Goal: Transaction & Acquisition: Book appointment/travel/reservation

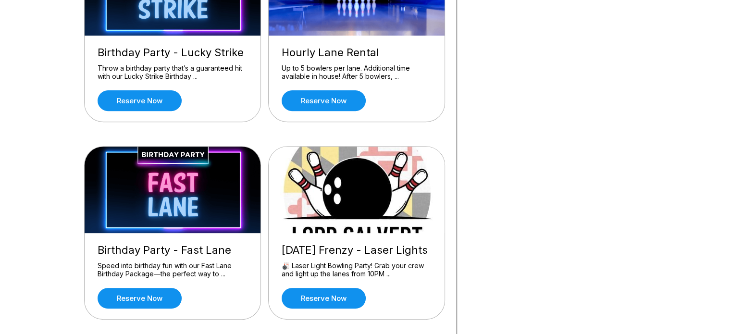
scroll to position [354, 0]
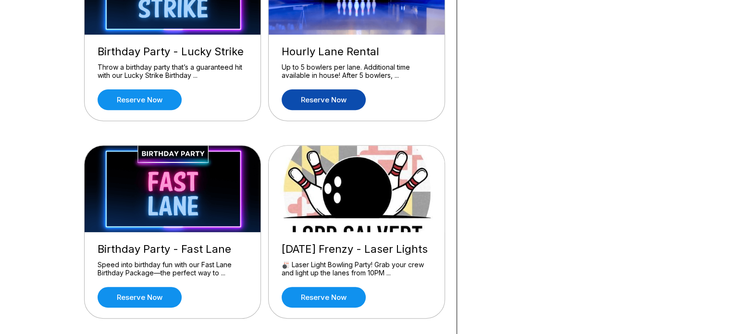
click at [329, 92] on link "Reserve now" at bounding box center [324, 99] width 84 height 21
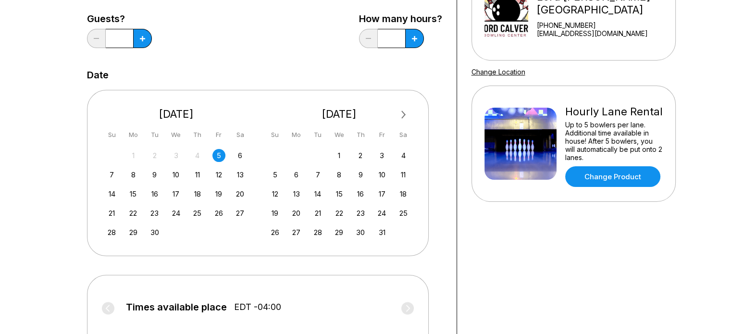
scroll to position [133, 0]
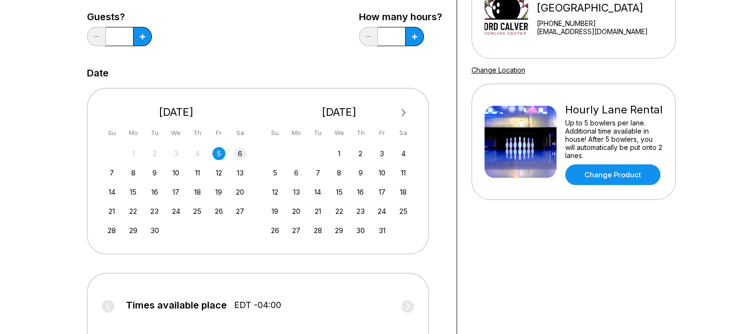
click at [240, 155] on div "6" at bounding box center [240, 153] width 13 height 13
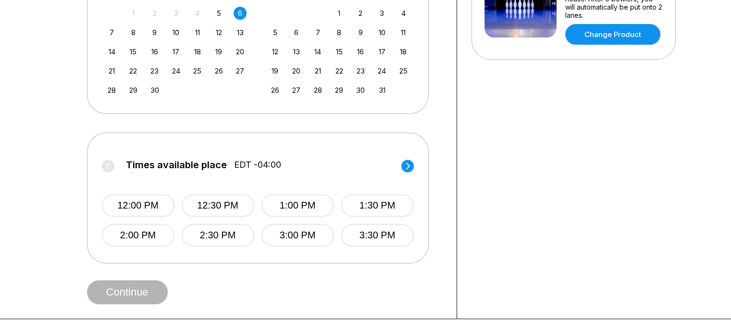
scroll to position [300, 0]
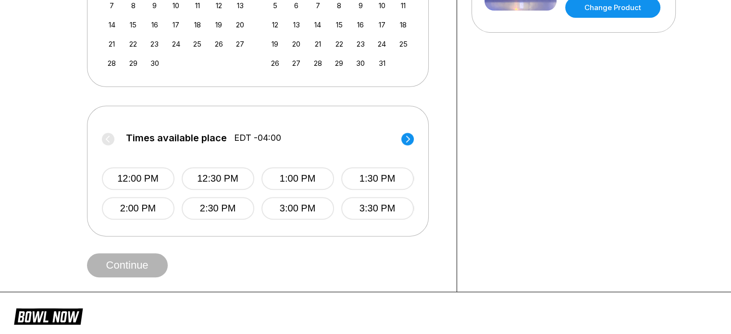
click at [411, 141] on circle at bounding box center [407, 139] width 12 height 12
click at [150, 209] on button "6:00 PM" at bounding box center [138, 208] width 73 height 23
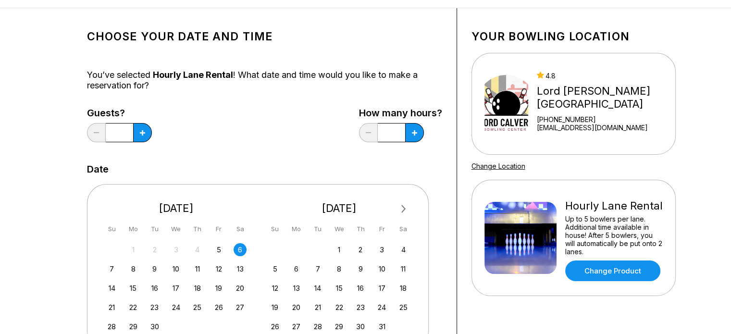
scroll to position [36, 0]
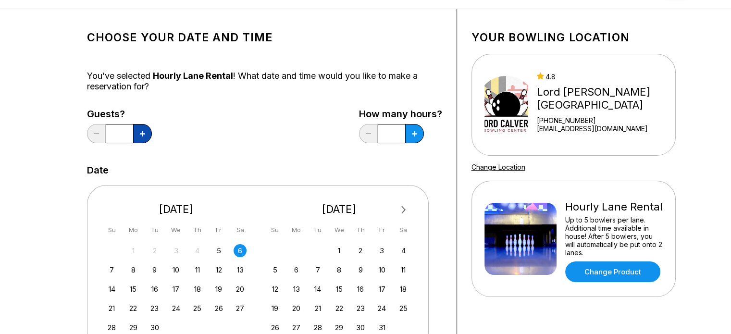
click at [139, 137] on button at bounding box center [142, 133] width 19 height 19
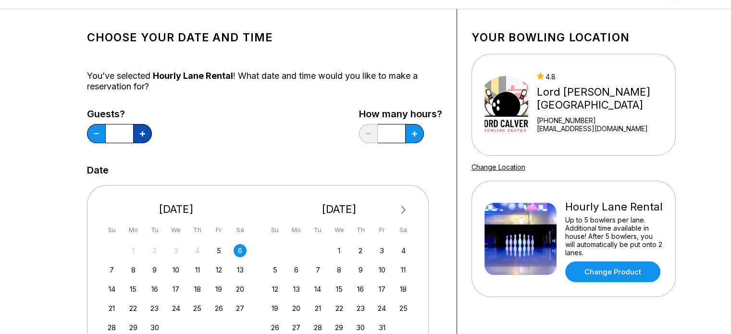
click at [139, 137] on button at bounding box center [142, 133] width 19 height 19
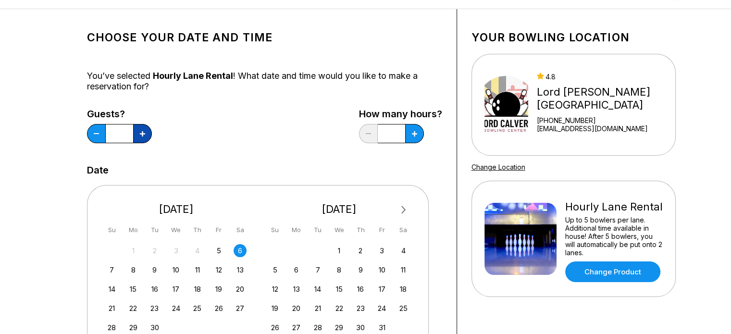
type input "**"
click at [413, 135] on icon at bounding box center [414, 133] width 5 height 5
type input "*"
click at [94, 133] on icon at bounding box center [96, 133] width 5 height 1
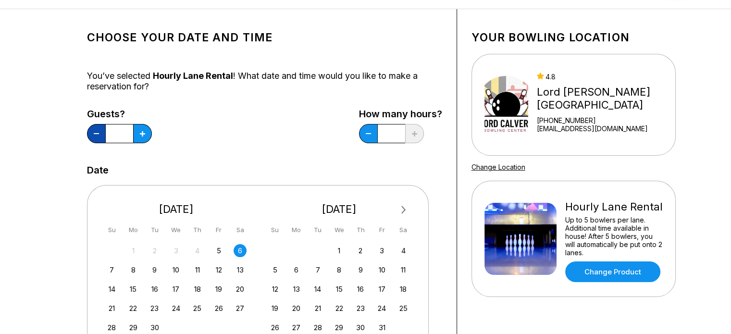
type input "**"
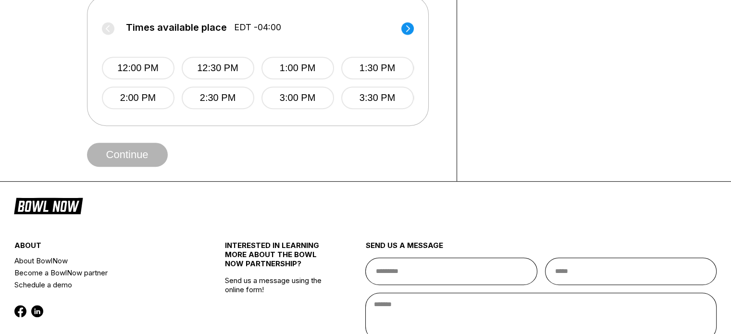
scroll to position [422, 0]
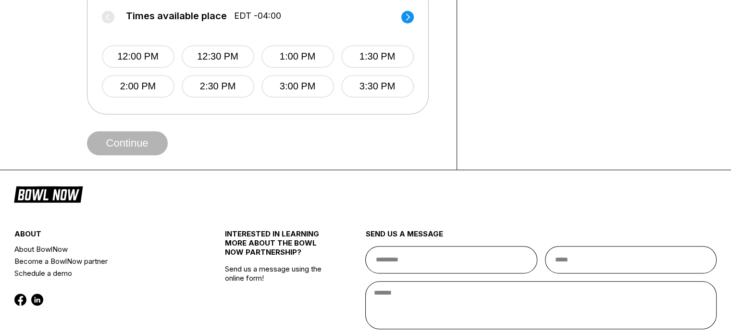
drag, startPoint x: 224, startPoint y: 160, endPoint x: 405, endPoint y: 18, distance: 230.1
click at [405, 18] on circle at bounding box center [407, 17] width 12 height 12
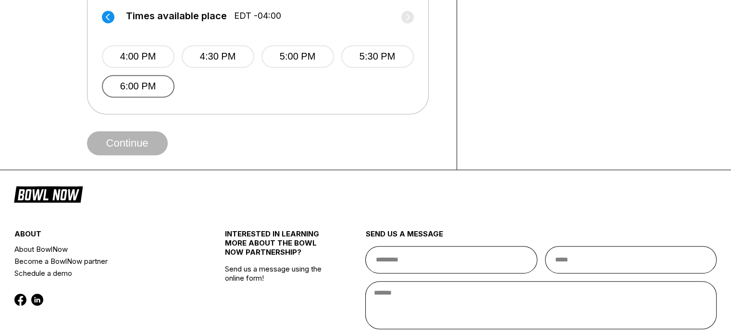
click at [140, 83] on button "6:00 PM" at bounding box center [138, 86] width 73 height 23
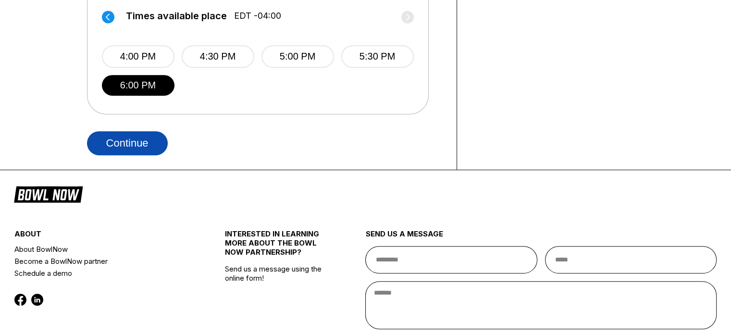
click at [122, 139] on button "Continue" at bounding box center [127, 143] width 81 height 24
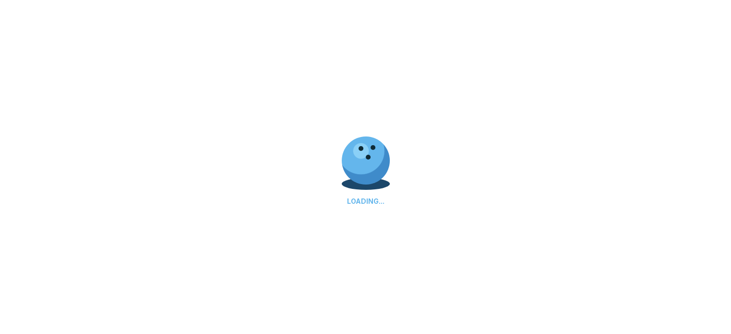
select select "**"
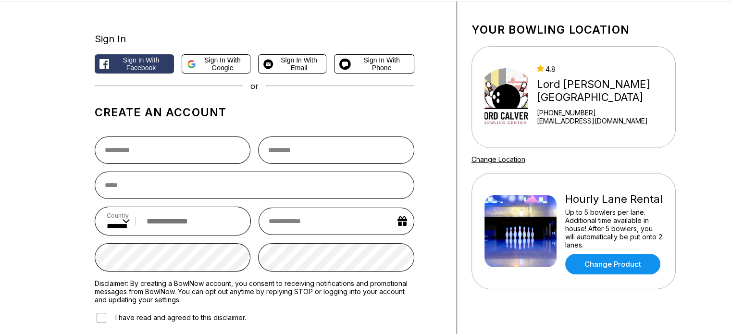
scroll to position [44, 0]
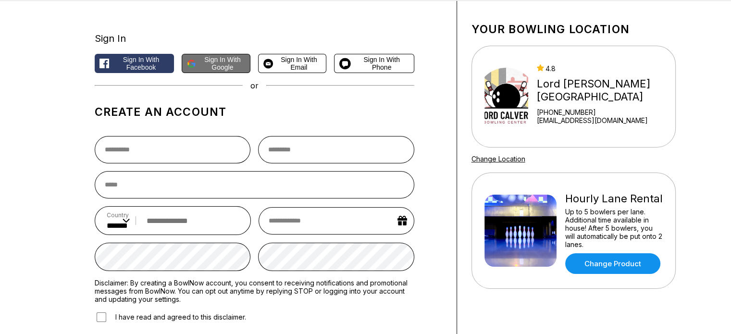
click at [210, 70] on span "Sign in with Google" at bounding box center [222, 63] width 45 height 15
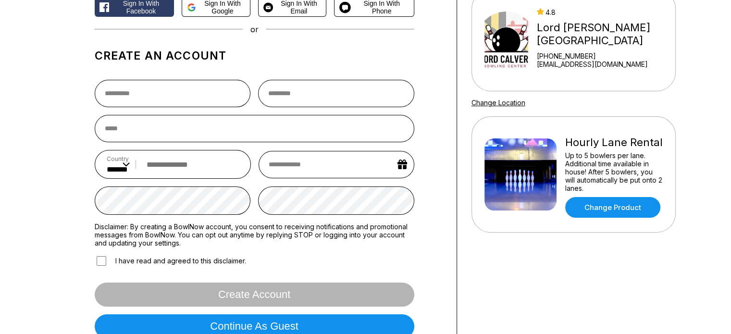
scroll to position [0, 0]
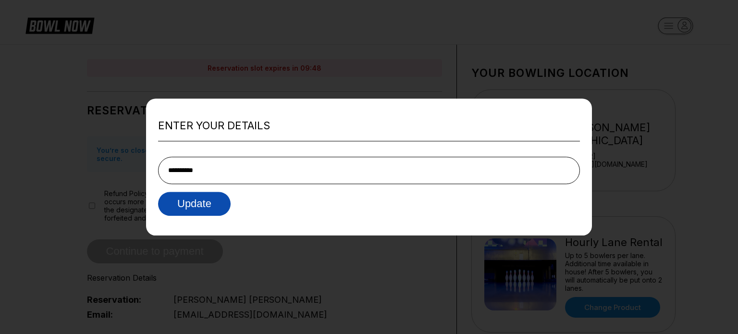
type input "**********"
click at [215, 202] on button "Update" at bounding box center [194, 204] width 73 height 24
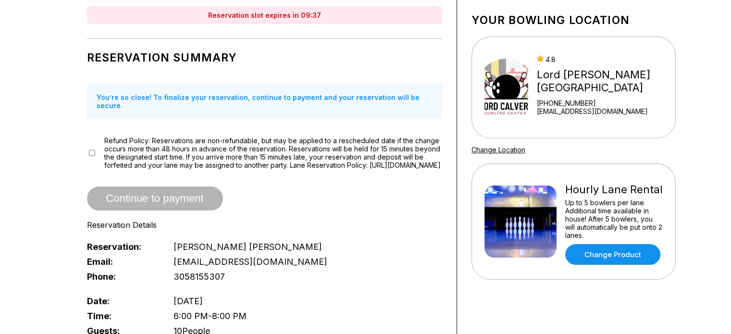
scroll to position [35, 0]
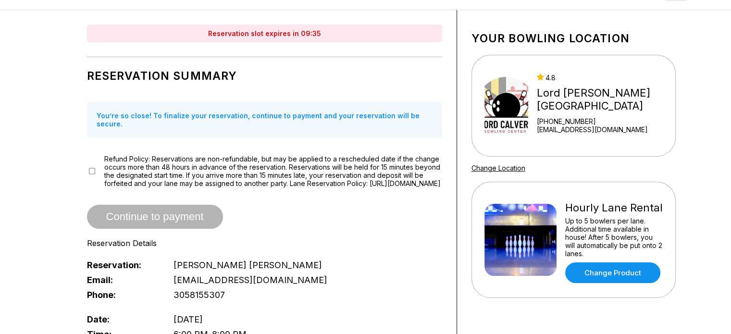
click at [202, 175] on span "Refund Policy: Reservations are non-refundable, but may be applied to a resched…" at bounding box center [273, 171] width 338 height 33
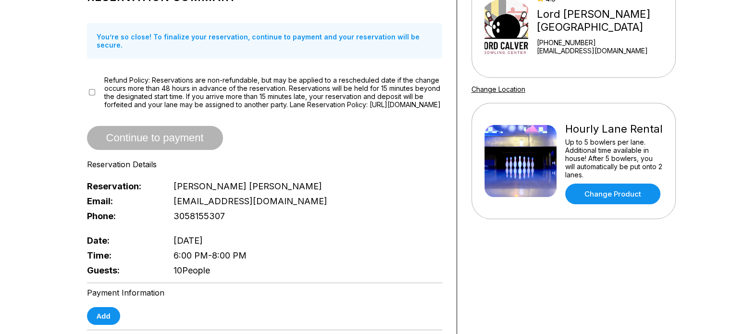
scroll to position [0, 0]
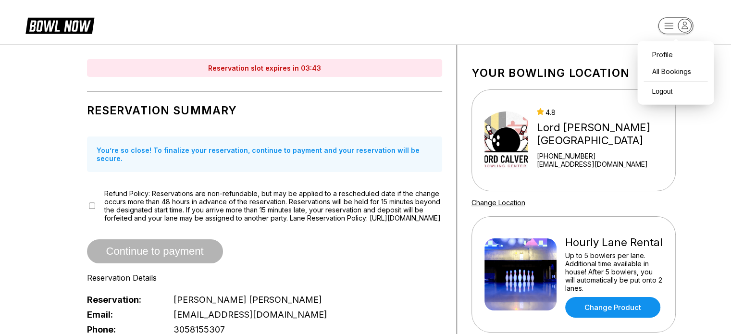
click at [682, 25] on icon "button" at bounding box center [684, 25] width 13 height 13
click at [669, 67] on div "All Bookings" at bounding box center [675, 71] width 67 height 17
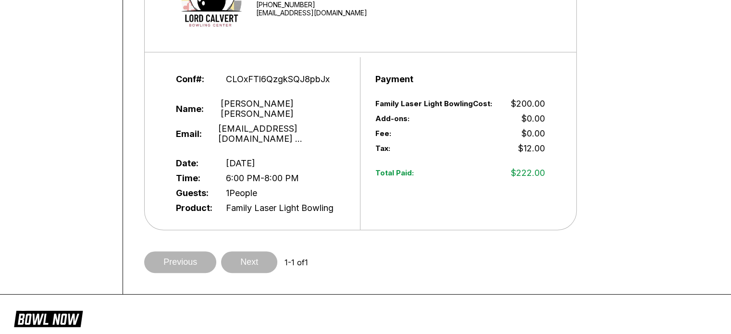
scroll to position [198, 0]
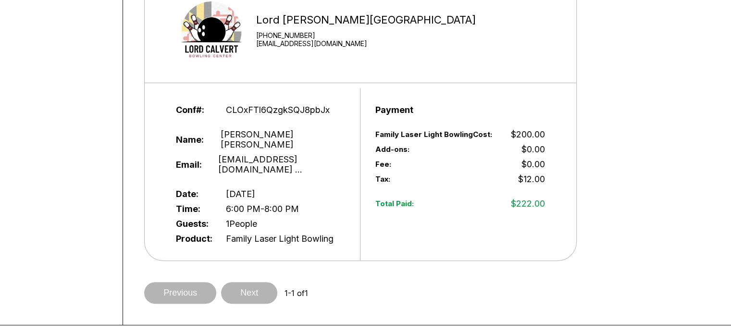
click at [267, 216] on div "Guests: 1 People" at bounding box center [261, 223] width 170 height 15
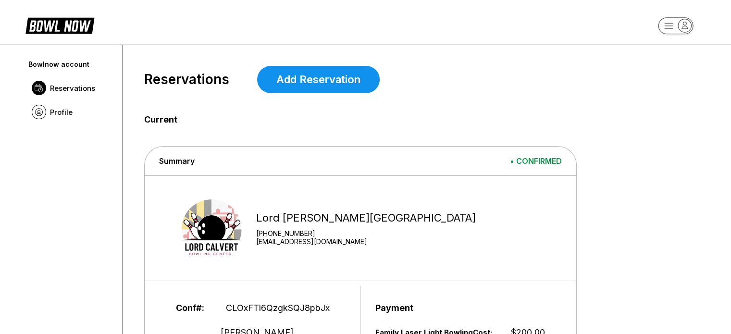
click at [69, 94] on link "Reservations" at bounding box center [71, 88] width 88 height 24
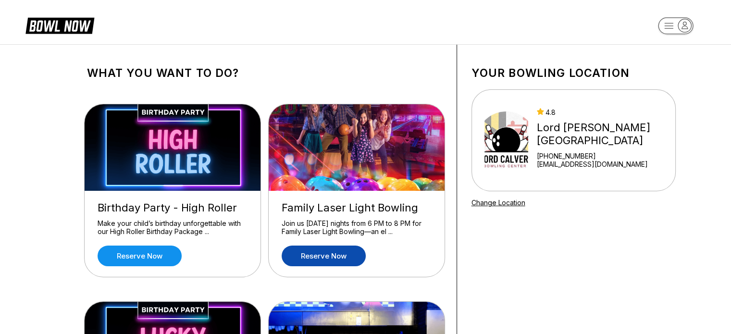
click at [320, 259] on link "Reserve now" at bounding box center [324, 256] width 84 height 21
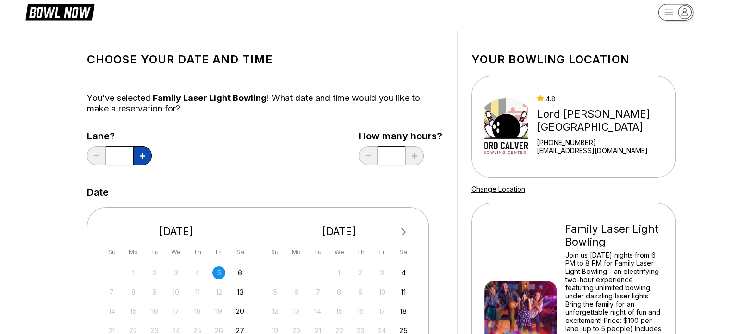
scroll to position [13, 0]
click at [242, 276] on div "6" at bounding box center [240, 272] width 13 height 13
click at [141, 158] on icon at bounding box center [142, 155] width 5 height 5
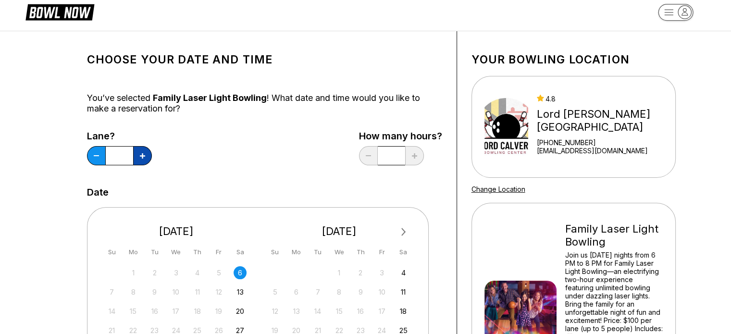
click at [141, 158] on icon at bounding box center [142, 155] width 5 height 5
click at [104, 158] on button at bounding box center [96, 155] width 19 height 19
click at [98, 158] on button at bounding box center [96, 155] width 19 height 19
type input "*"
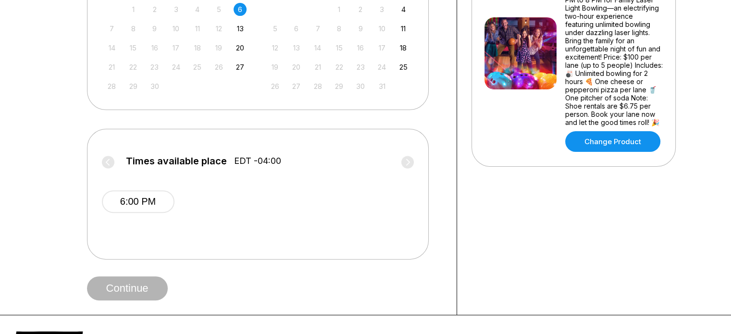
scroll to position [278, 0]
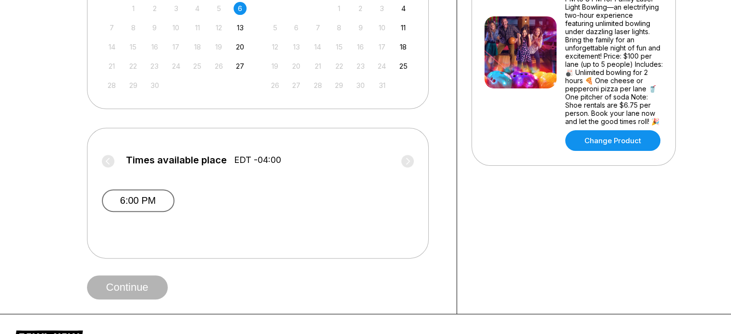
click at [145, 203] on button "6:00 PM" at bounding box center [138, 200] width 73 height 23
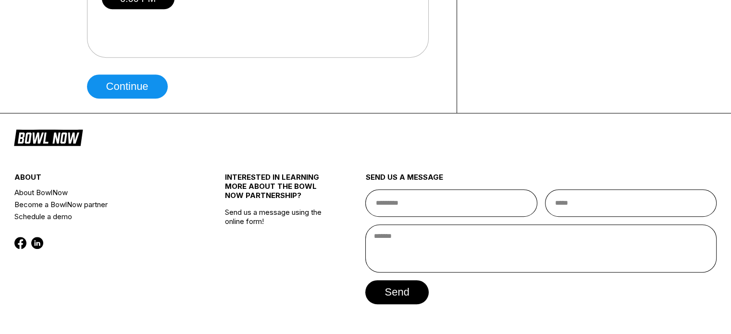
scroll to position [362, 0]
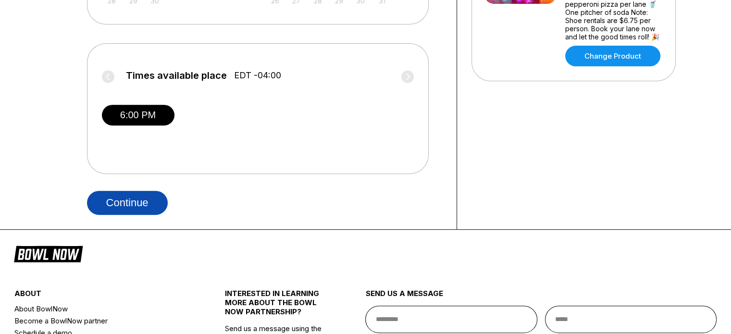
click at [133, 201] on button "Continue" at bounding box center [127, 203] width 81 height 24
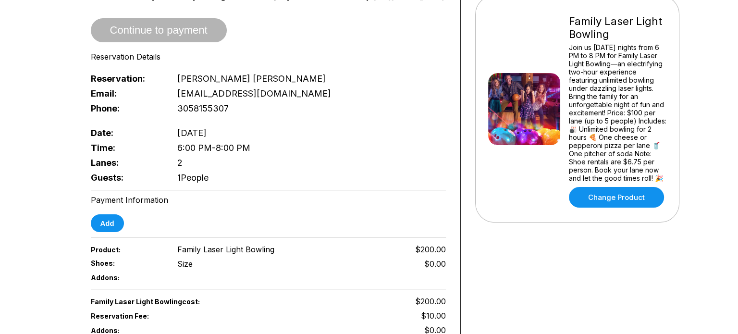
scroll to position [217, 0]
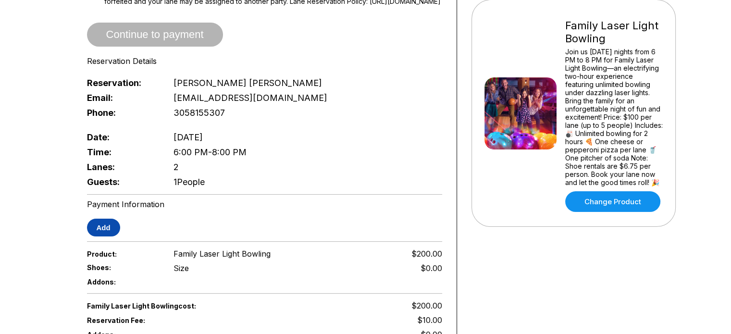
click at [102, 226] on button "Add" at bounding box center [103, 228] width 33 height 18
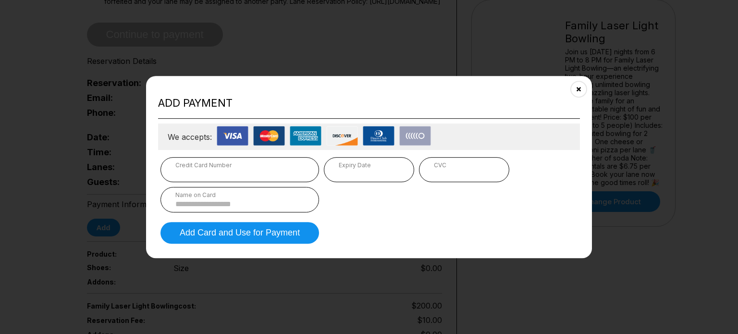
click at [190, 168] on div "Credit Card Number" at bounding box center [239, 164] width 129 height 7
click at [225, 208] on input "**********" at bounding box center [239, 204] width 129 height 8
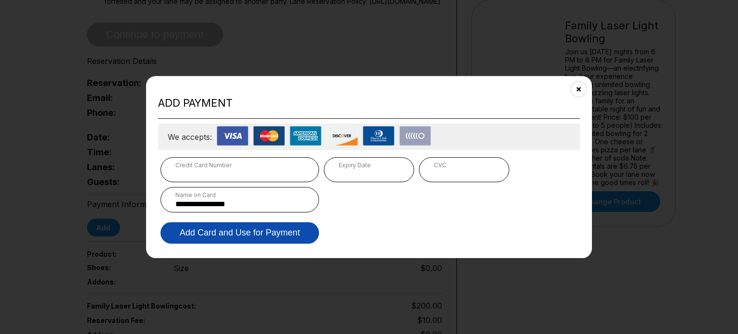
type input "**********"
click at [227, 232] on button "Add Card and Use for Payment" at bounding box center [240, 233] width 159 height 22
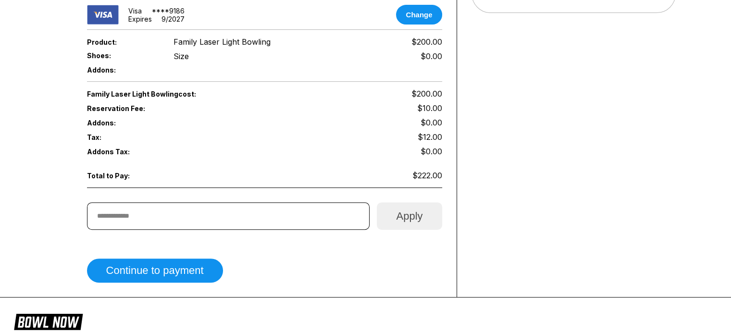
scroll to position [430, 0]
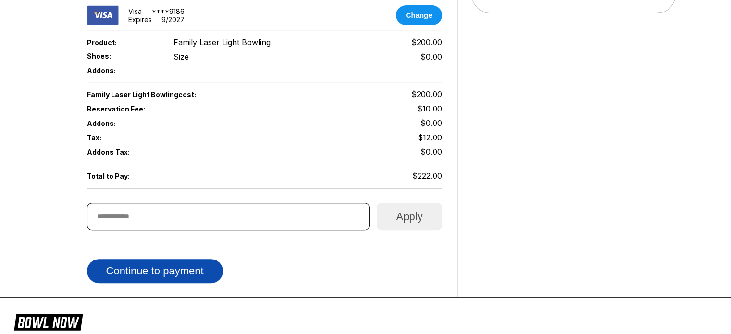
click at [160, 261] on button "Continue to payment" at bounding box center [155, 271] width 136 height 24
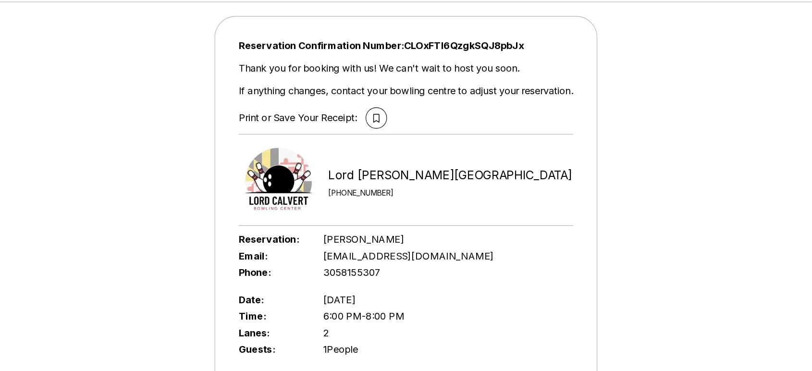
scroll to position [48, 0]
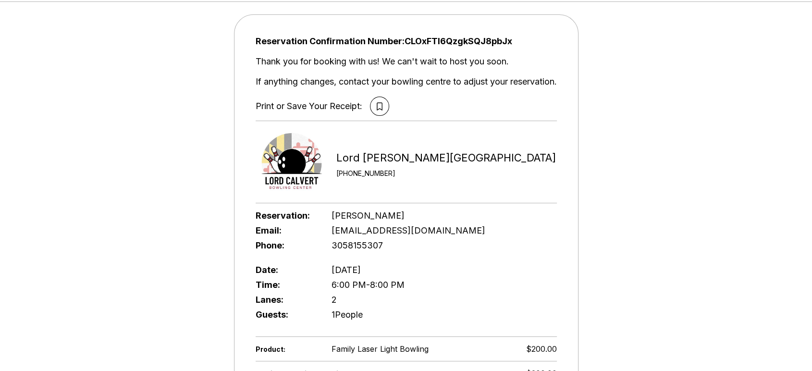
drag, startPoint x: 711, startPoint y: 0, endPoint x: 601, endPoint y: 208, distance: 234.8
click at [601, 208] on div "Reservation Confirmation Number: CLOxFTl6QzgkSQJ8pbJx Thank you for booking wit…" at bounding box center [406, 252] width 812 height 510
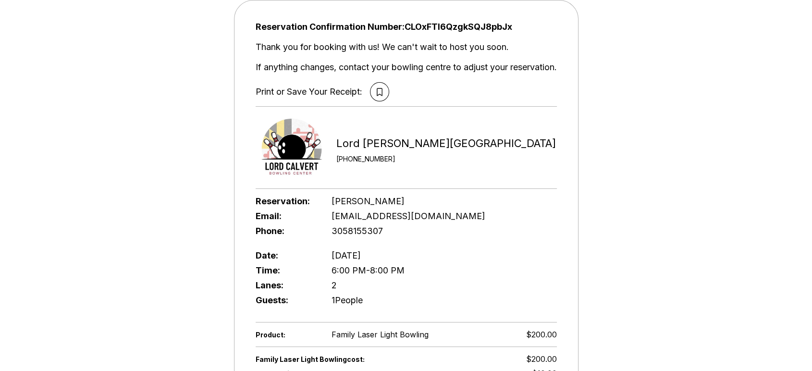
scroll to position [62, 0]
